Goal: Find specific page/section: Find specific page/section

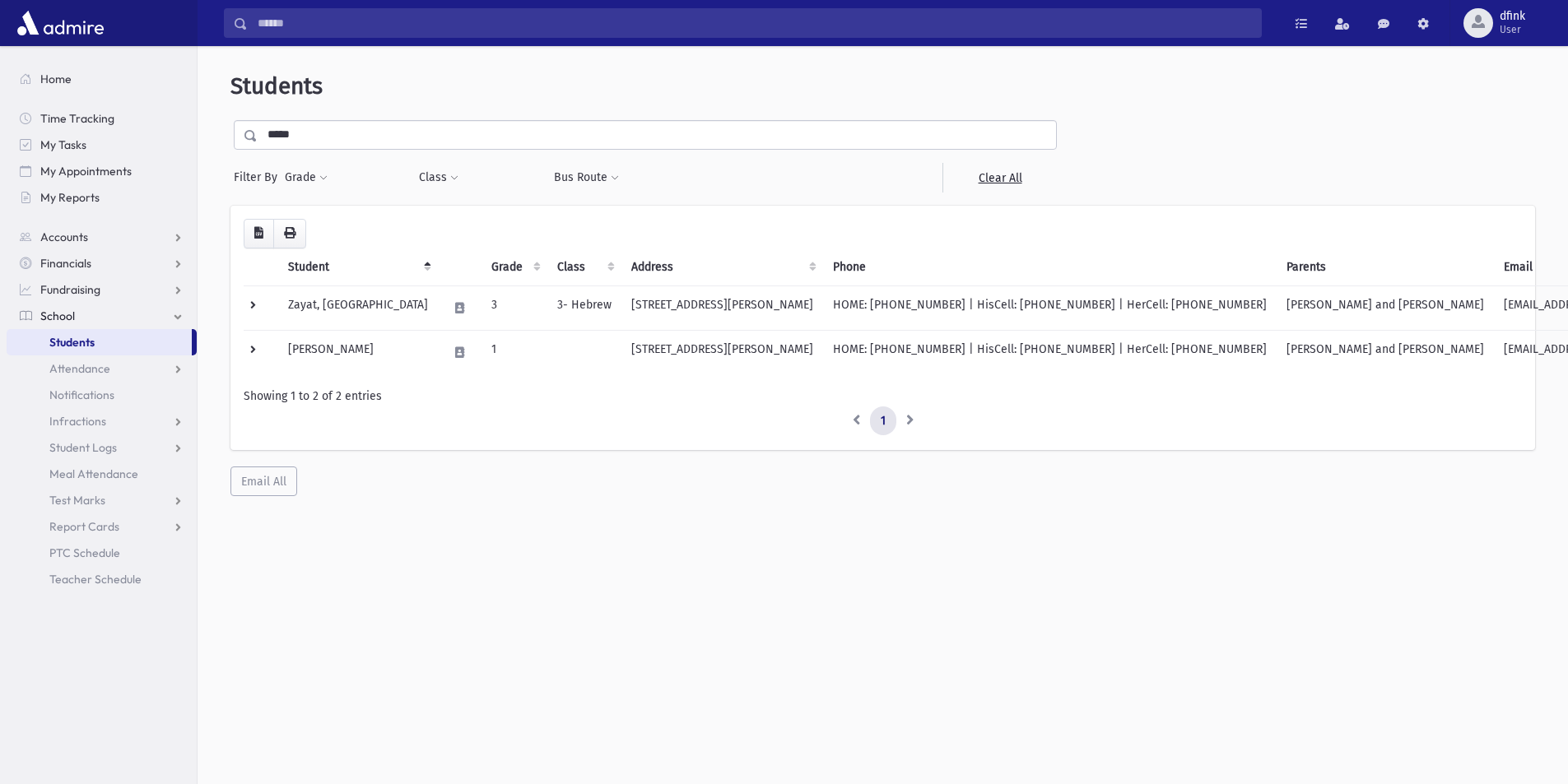
click at [75, 338] on span "Students" at bounding box center [71, 342] width 45 height 15
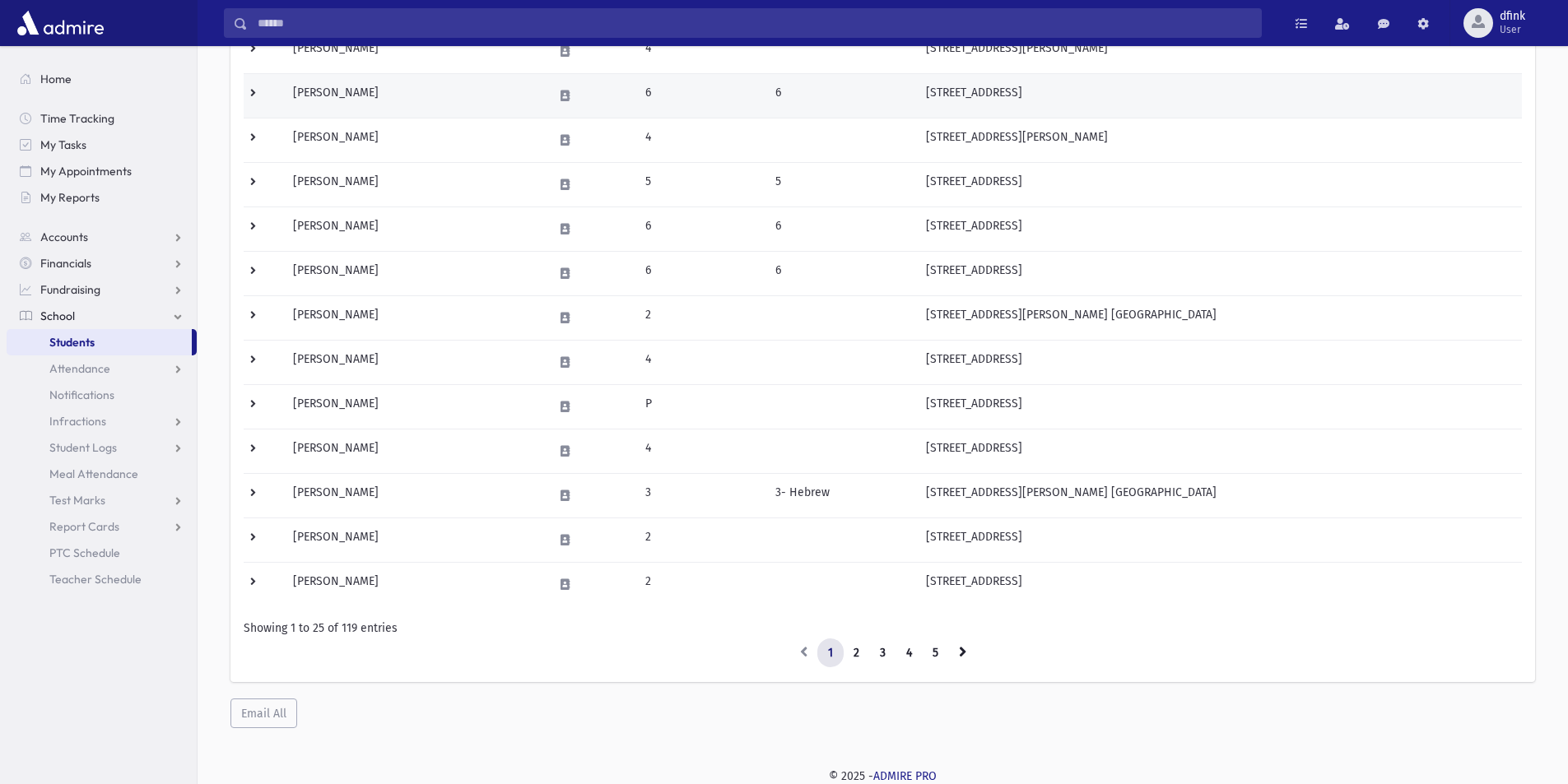
scroll to position [791, 0]
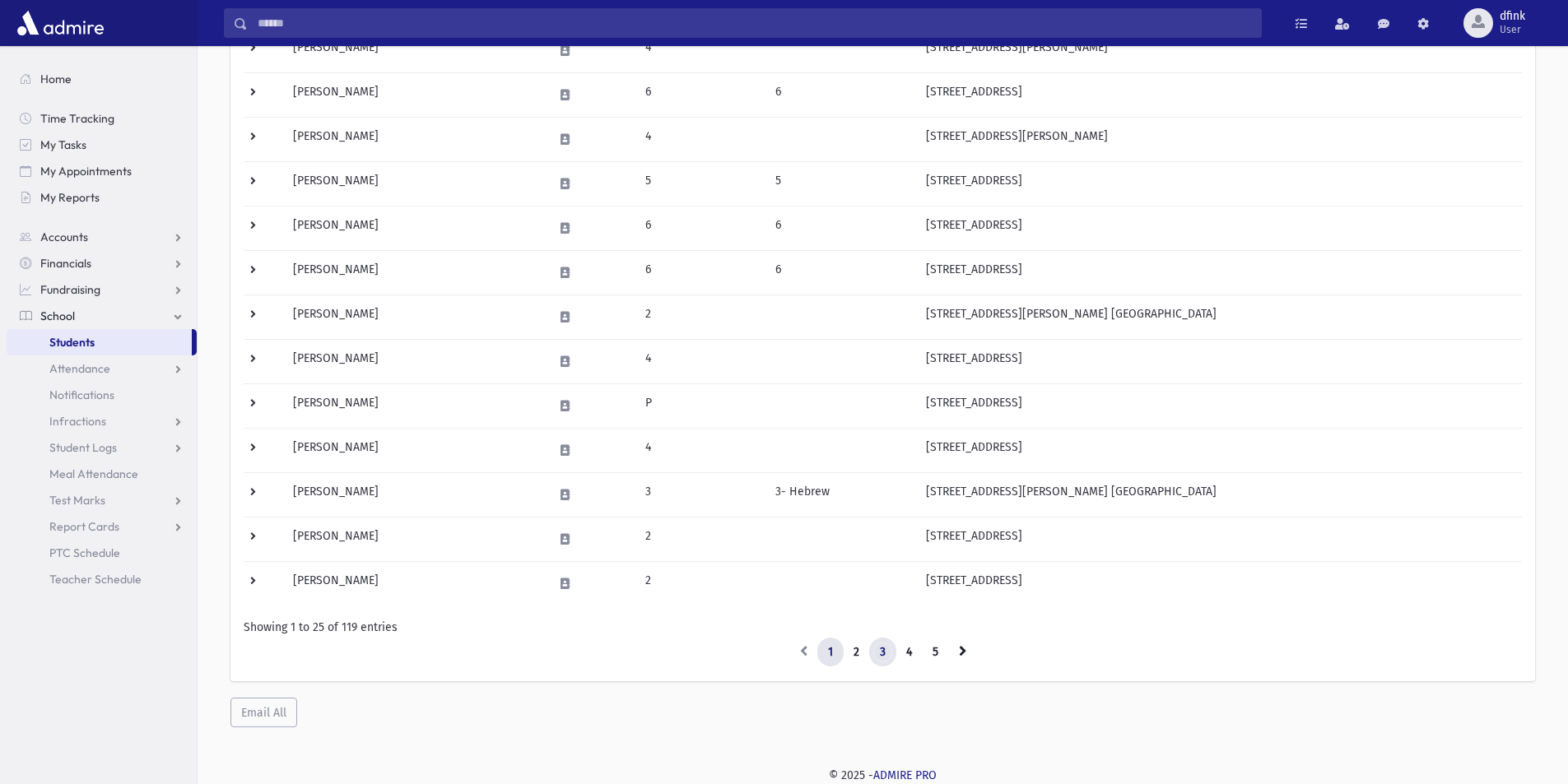
click at [885, 651] on link "3" at bounding box center [883, 652] width 28 height 29
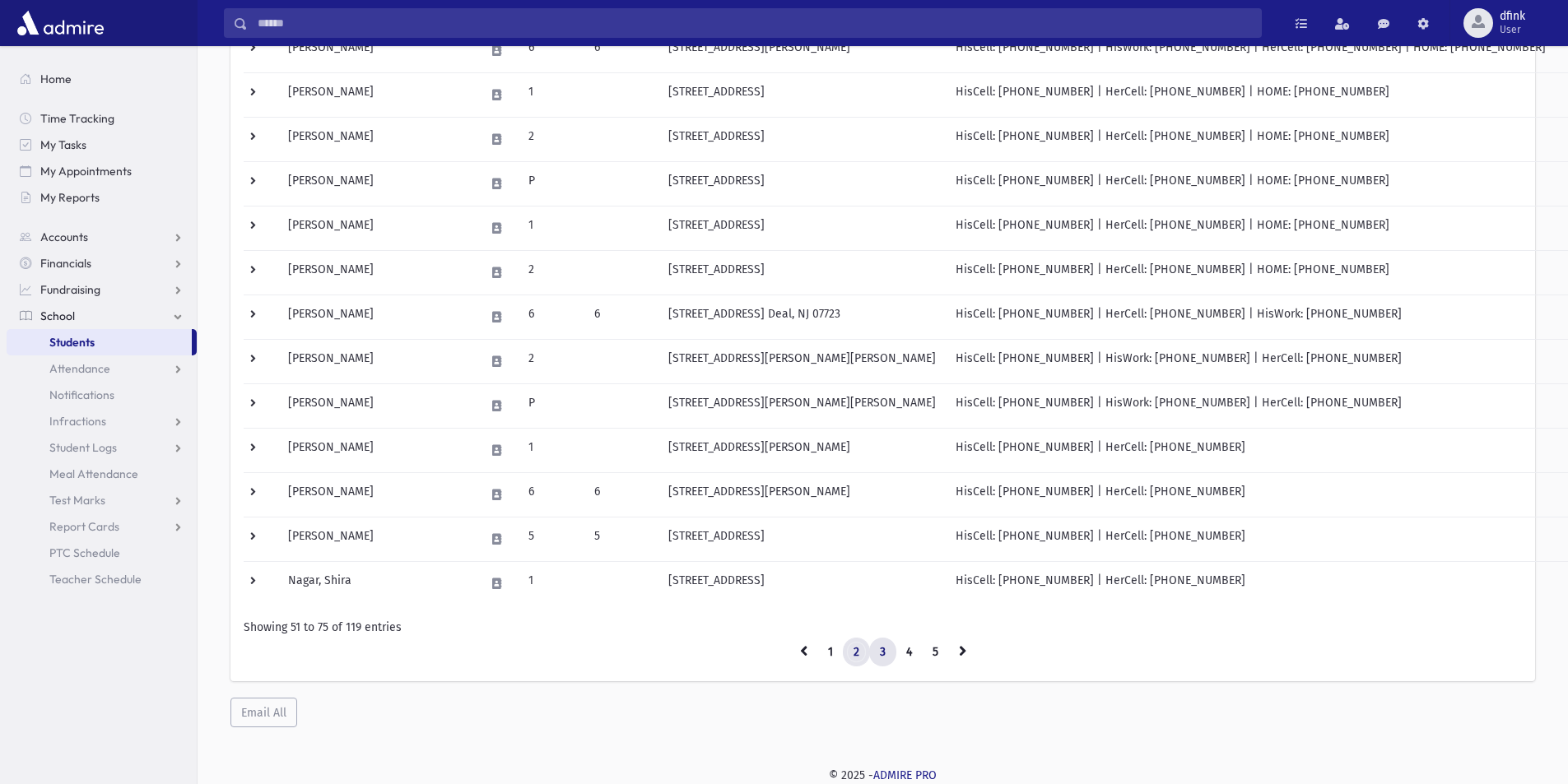
click at [855, 656] on link "2" at bounding box center [856, 652] width 28 height 29
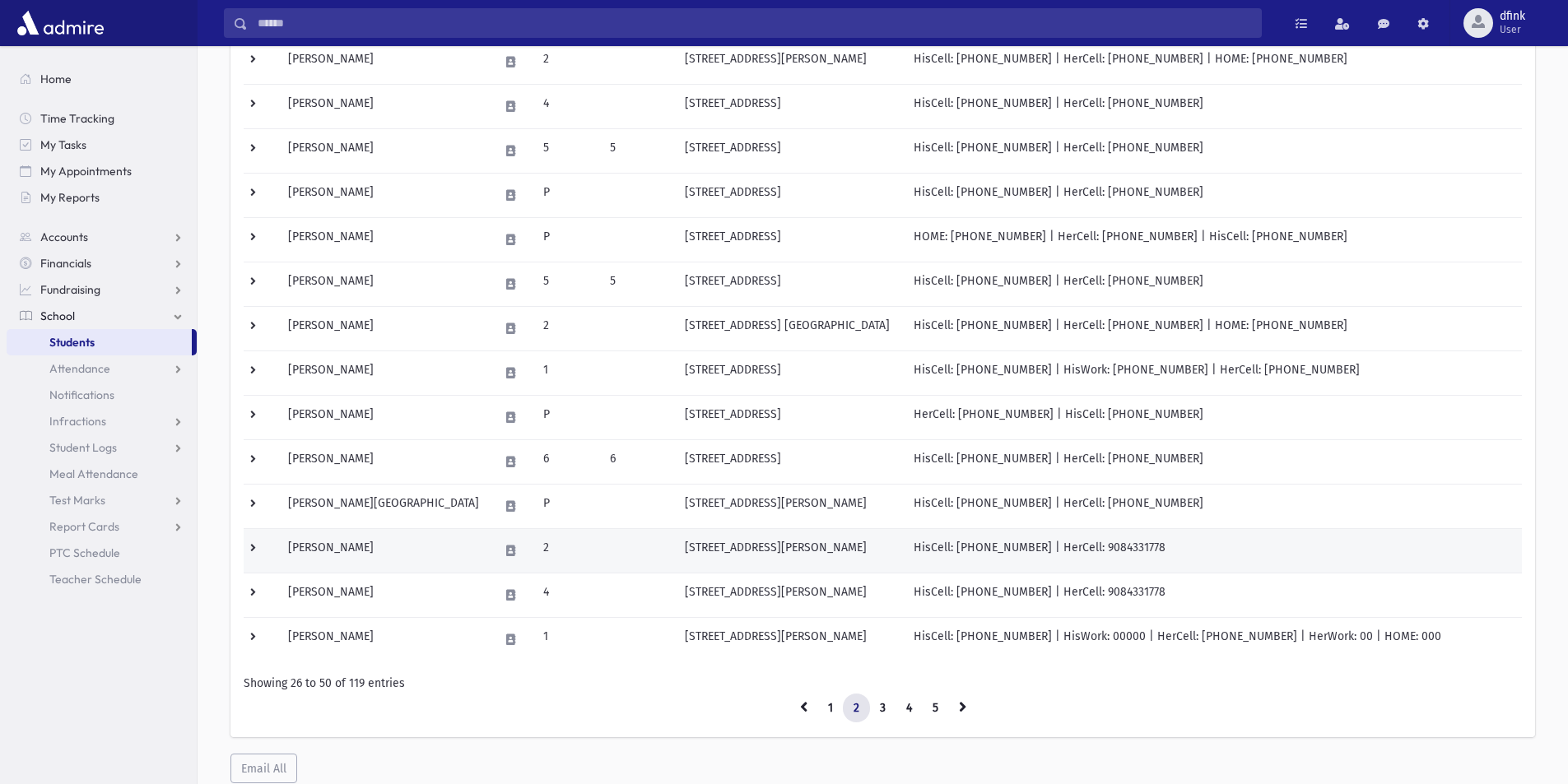
scroll to position [791, 0]
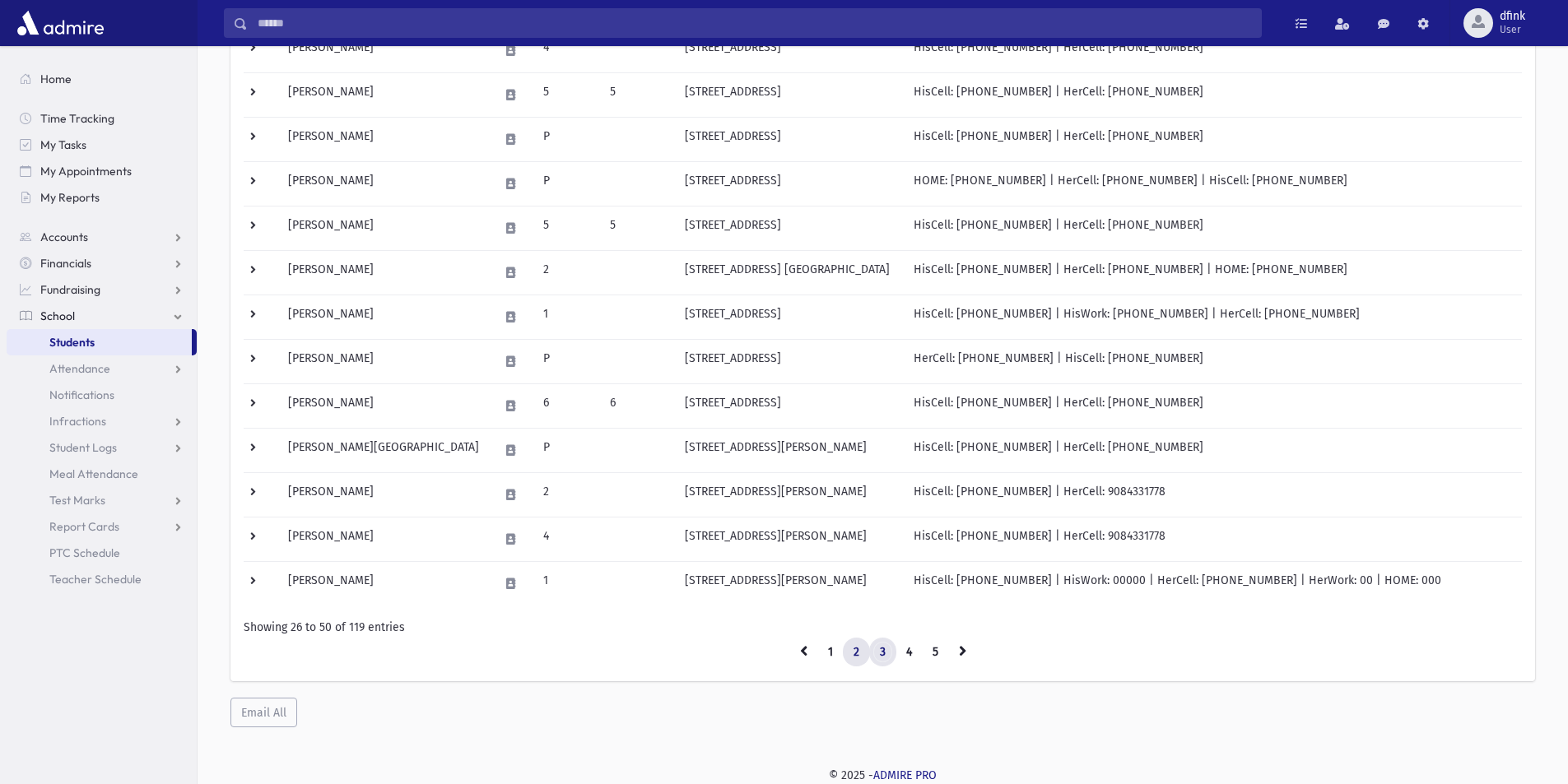
click at [891, 649] on link "3" at bounding box center [883, 652] width 28 height 29
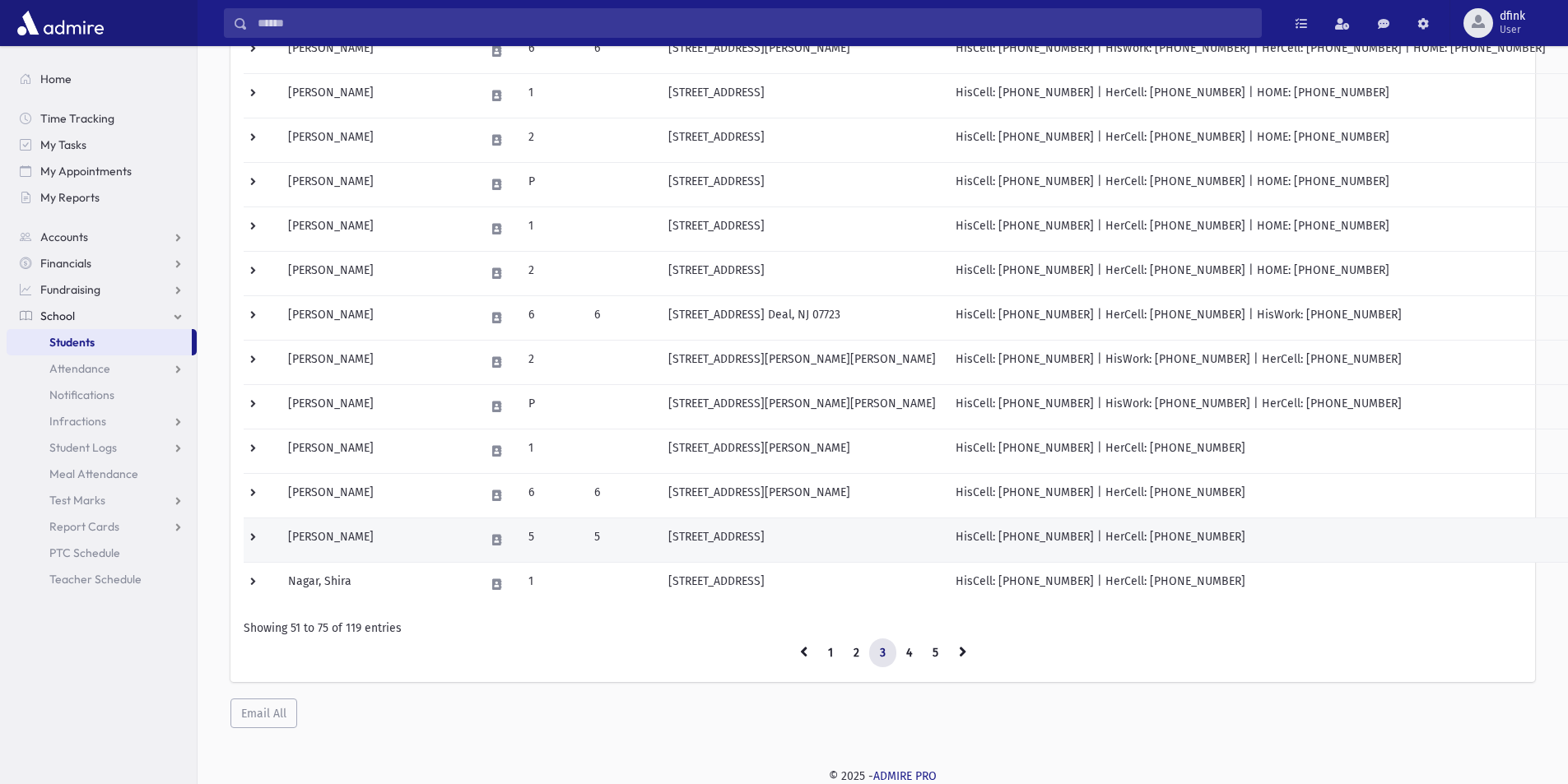
scroll to position [791, 0]
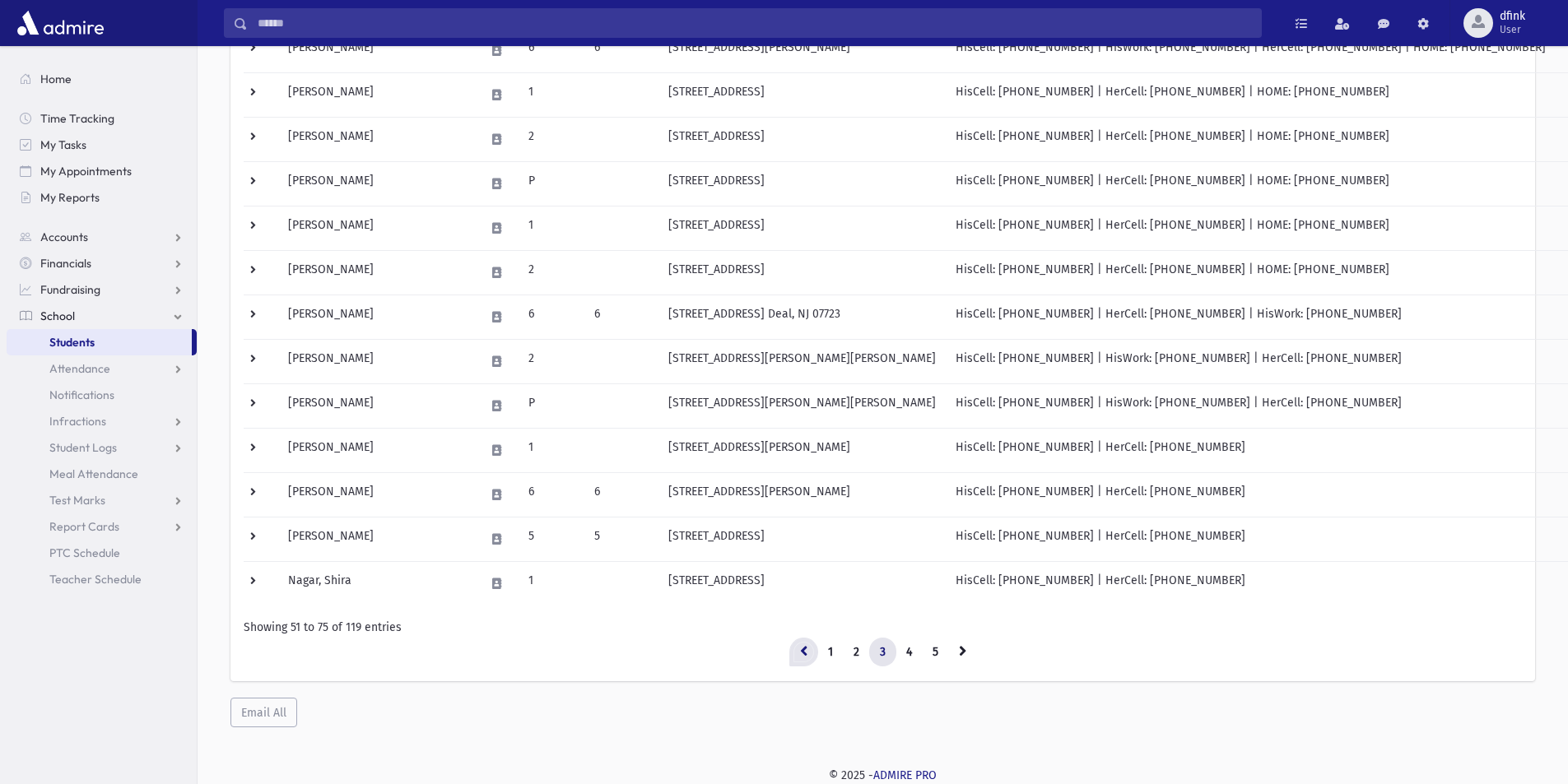
click at [804, 659] on link at bounding box center [804, 652] width 28 height 29
